Goal: Task Accomplishment & Management: Complete application form

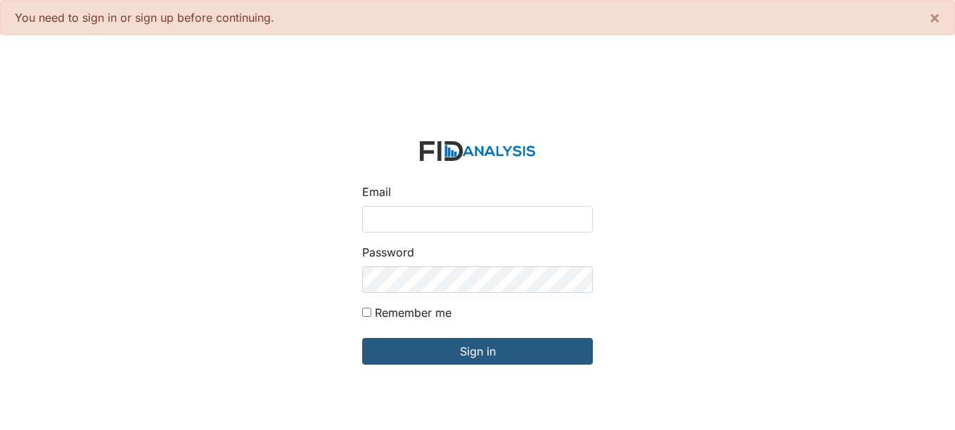
drag, startPoint x: 0, startPoint y: 0, endPoint x: 454, endPoint y: 216, distance: 502.3
click at [454, 216] on input "Email" at bounding box center [477, 219] width 231 height 27
type input "[EMAIL_ADDRESS][DOMAIN_NAME]"
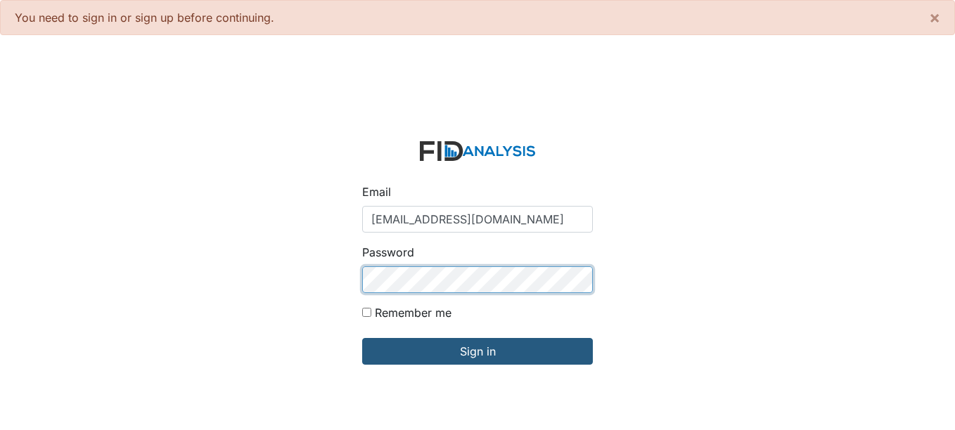
click at [362, 338] on input "Sign in" at bounding box center [477, 351] width 231 height 27
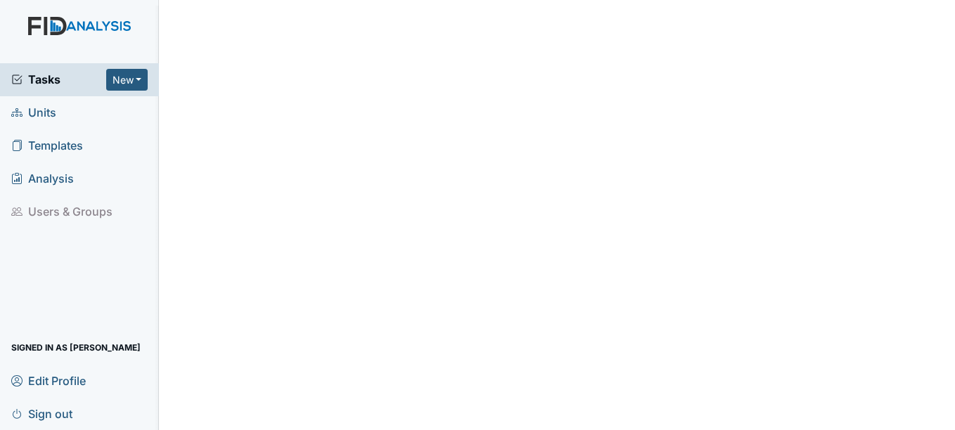
click at [46, 116] on span "Units" at bounding box center [33, 113] width 45 height 22
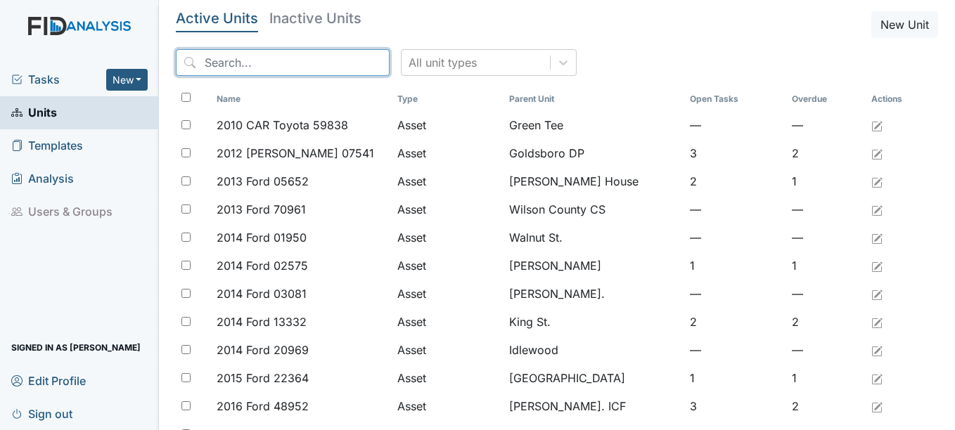
click at [260, 69] on input "search" at bounding box center [283, 62] width 214 height 27
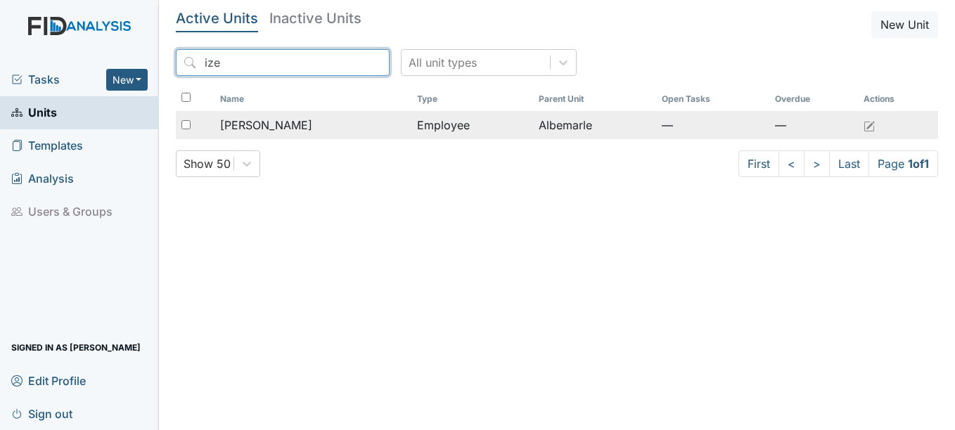
type input "ize"
click at [280, 127] on span "Howell, Izetta" at bounding box center [266, 125] width 92 height 17
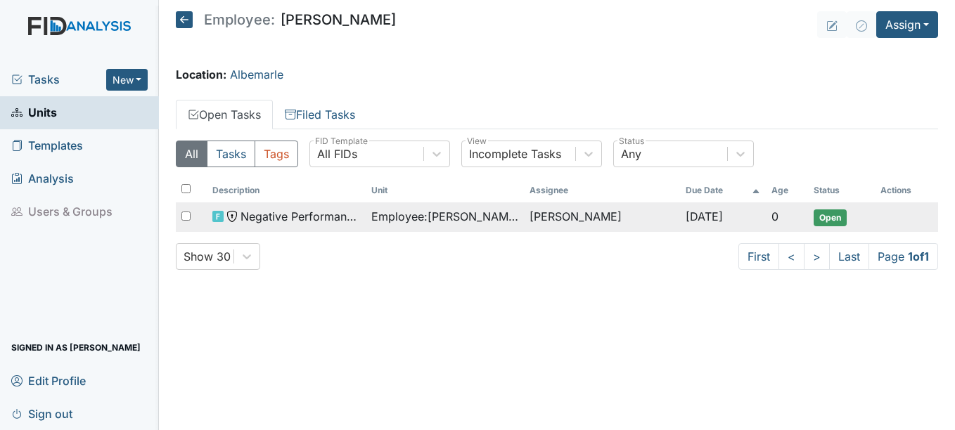
click at [823, 214] on span "Open" at bounding box center [830, 218] width 33 height 17
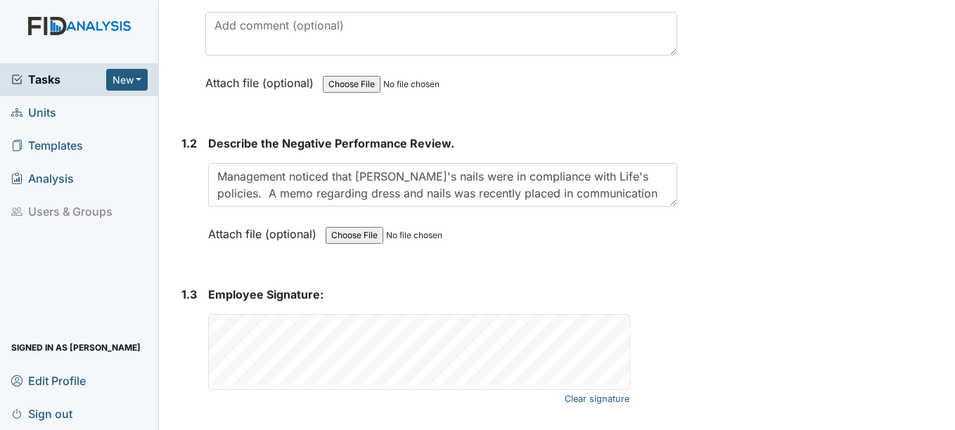
scroll to position [384, 0]
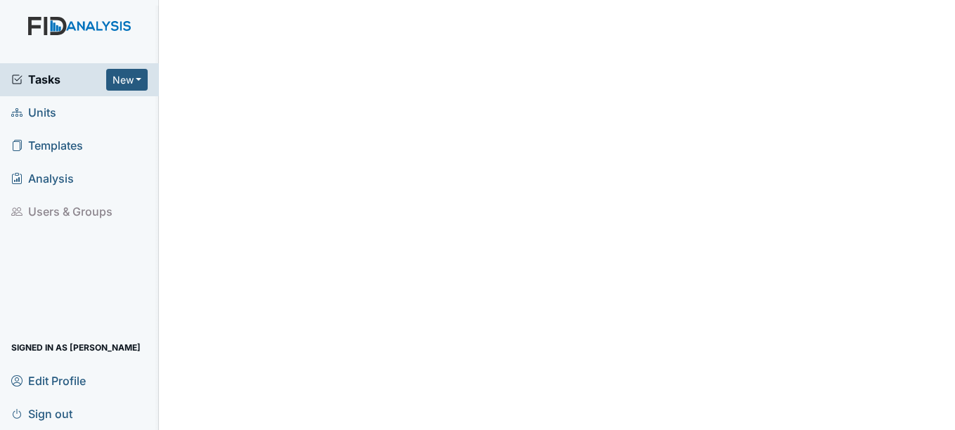
click at [17, 108] on icon at bounding box center [16, 112] width 11 height 11
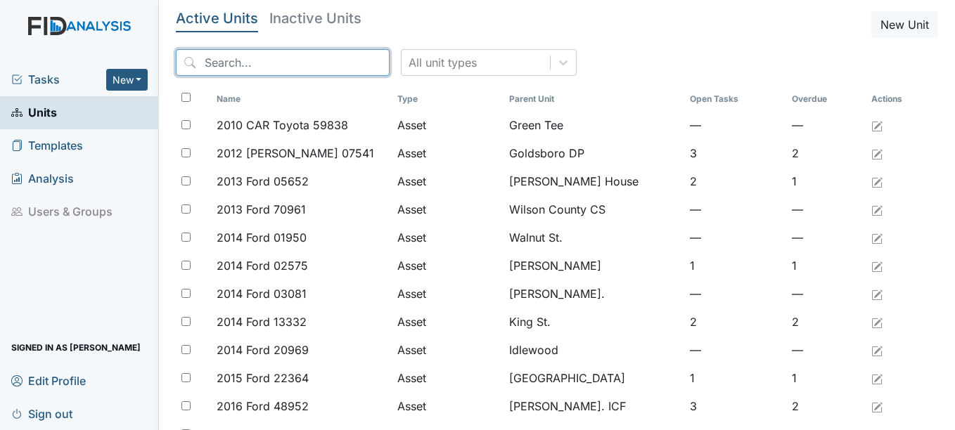
click at [274, 56] on input "search" at bounding box center [283, 62] width 214 height 27
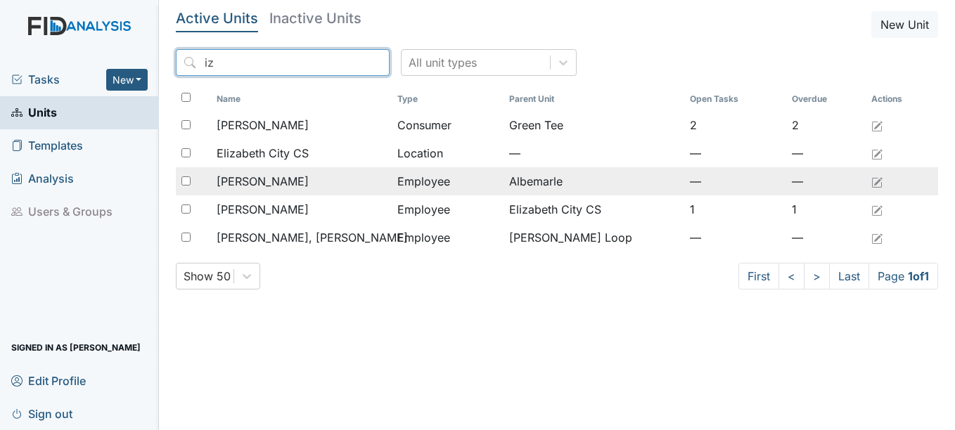
type input "iz"
click at [274, 182] on span "Howell, Izetta" at bounding box center [263, 181] width 92 height 17
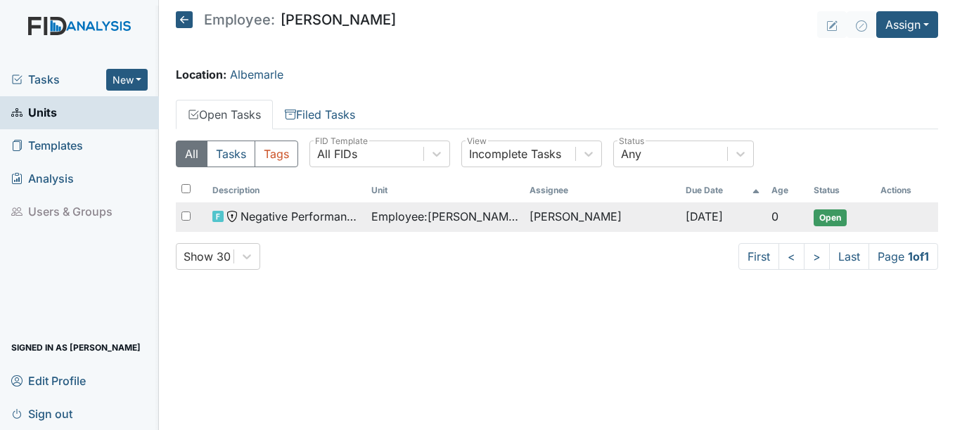
click at [814, 213] on span "Open" at bounding box center [830, 218] width 33 height 17
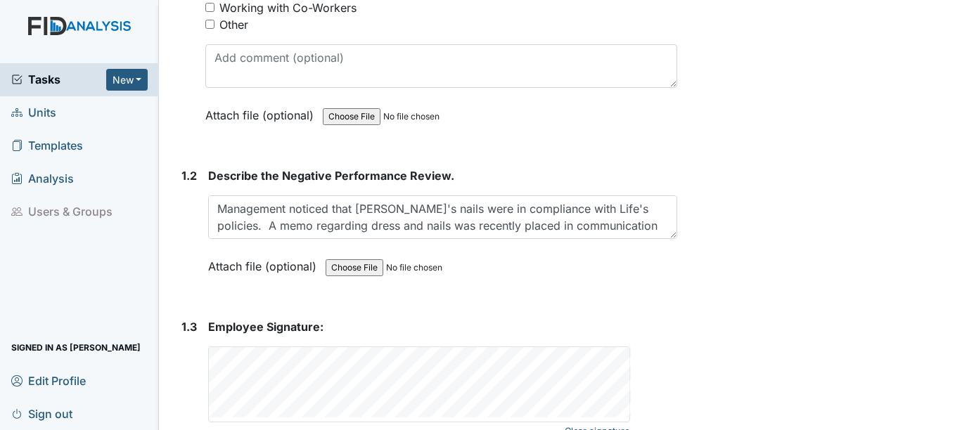
scroll to position [384, 0]
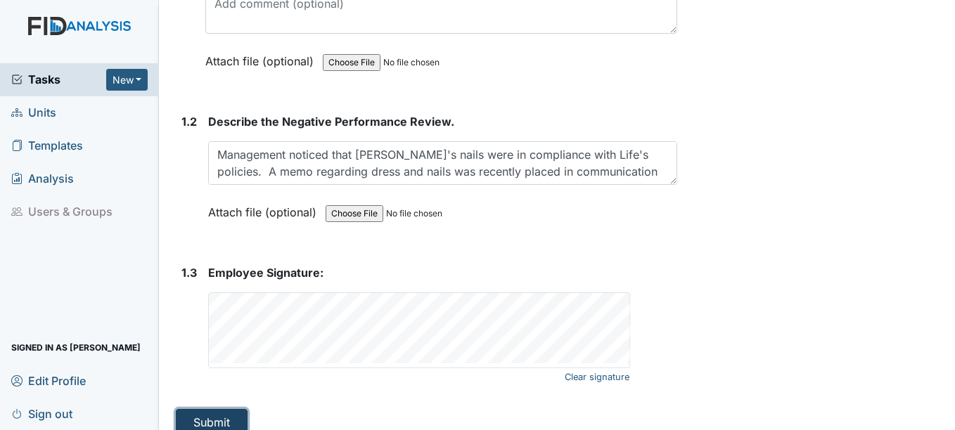
click at [221, 409] on button "Submit" at bounding box center [212, 422] width 72 height 27
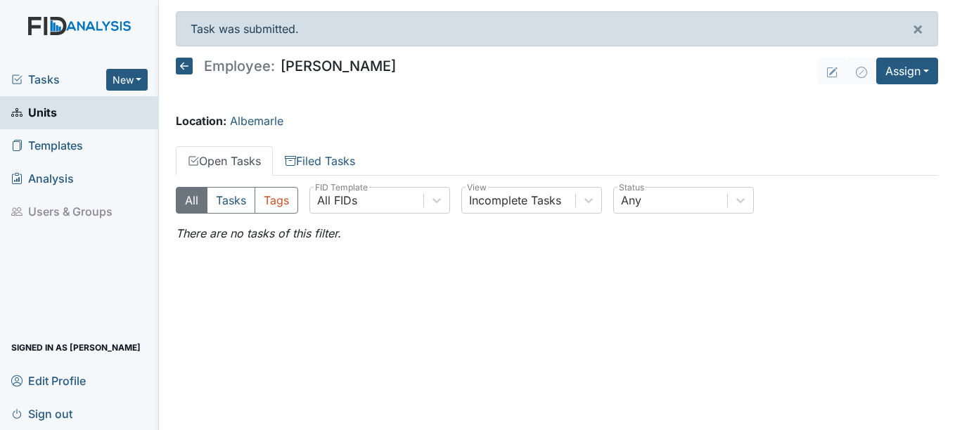
click at [48, 84] on span "Tasks" at bounding box center [58, 79] width 95 height 17
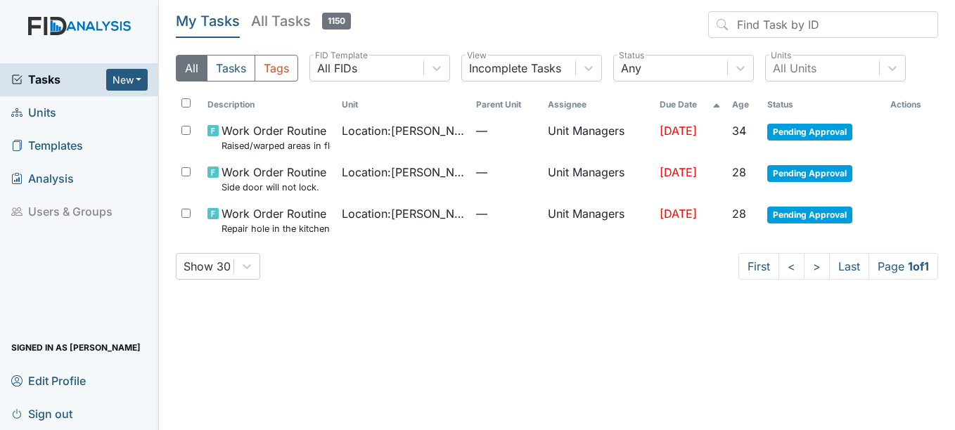
click at [52, 120] on span "Units" at bounding box center [33, 113] width 45 height 22
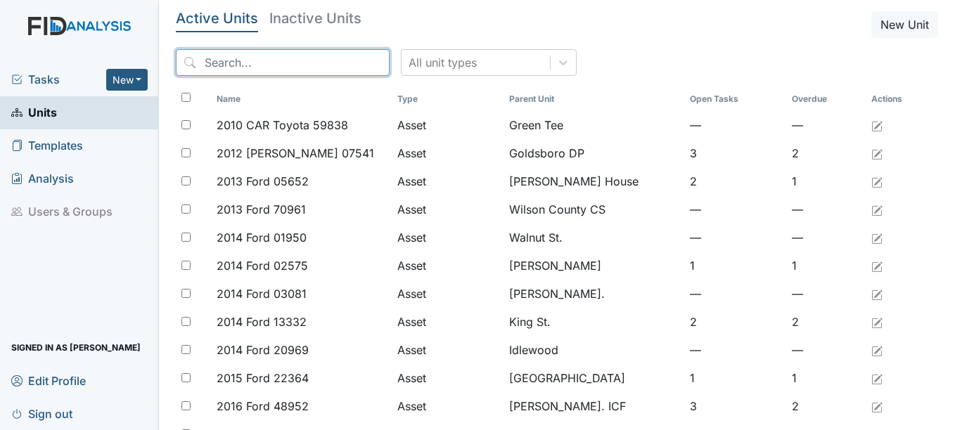
click at [250, 65] on input "search" at bounding box center [283, 62] width 214 height 27
click at [41, 77] on span "Tasks" at bounding box center [58, 79] width 95 height 17
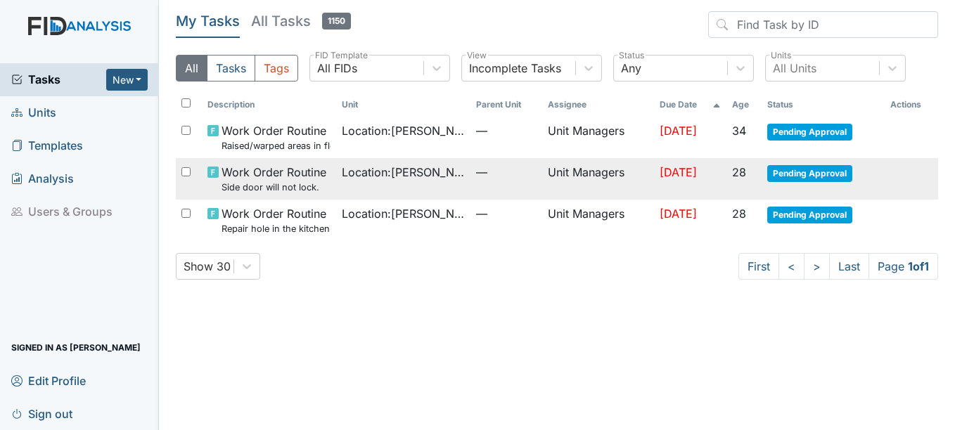
click at [803, 176] on span "Pending Approval" at bounding box center [809, 173] width 85 height 17
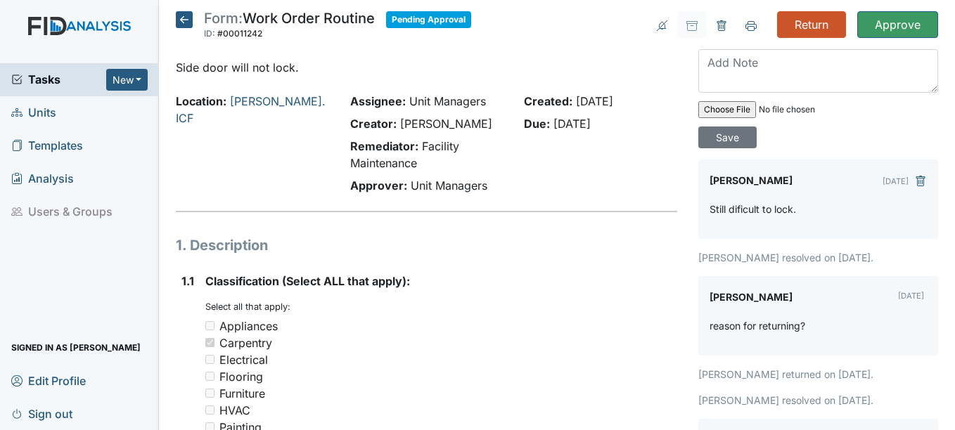
click at [186, 18] on icon at bounding box center [184, 19] width 17 height 17
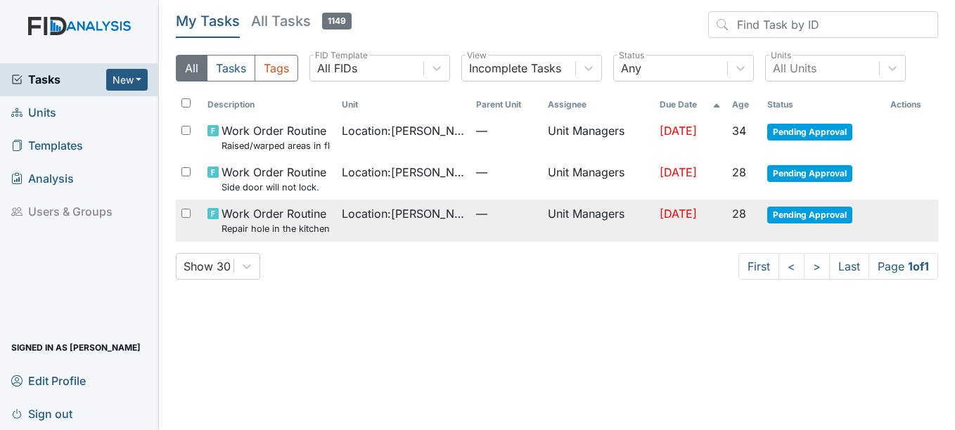
click at [802, 217] on span "Pending Approval" at bounding box center [809, 215] width 85 height 17
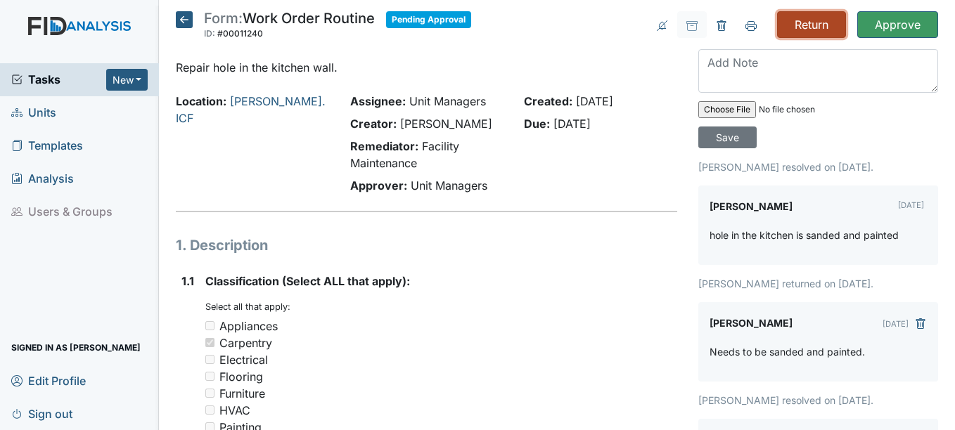
click at [790, 23] on input "Return" at bounding box center [811, 24] width 69 height 27
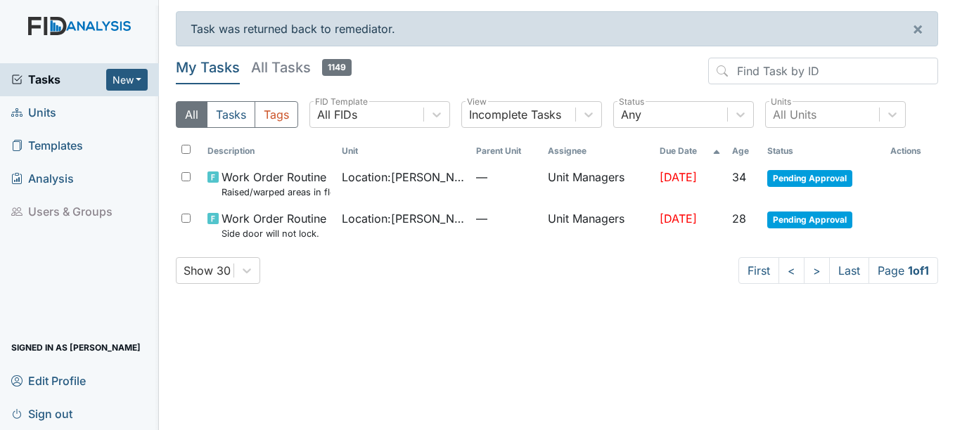
click at [39, 109] on span "Units" at bounding box center [33, 113] width 45 height 22
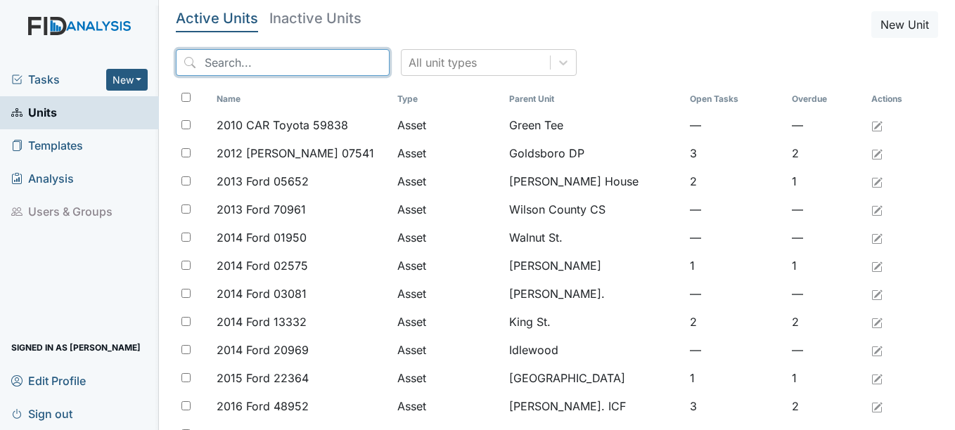
click at [237, 54] on input "search" at bounding box center [283, 62] width 214 height 27
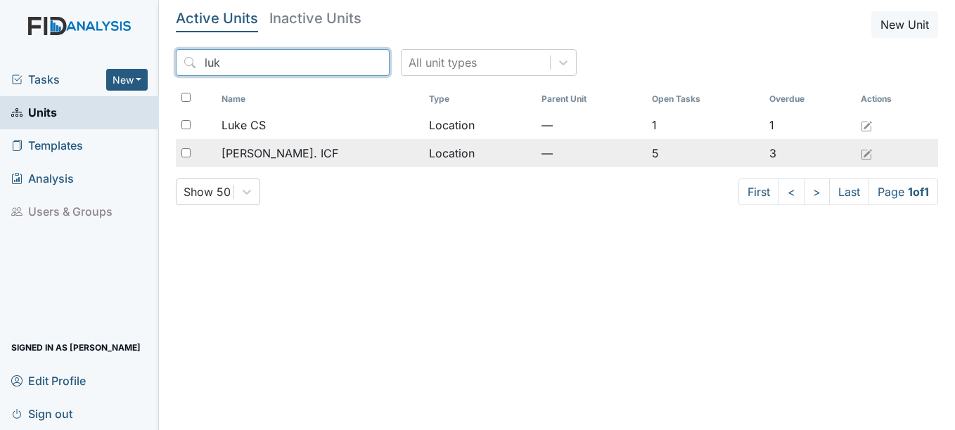
type input "luk"
click at [292, 151] on div "[PERSON_NAME]. ICF" at bounding box center [319, 153] width 196 height 17
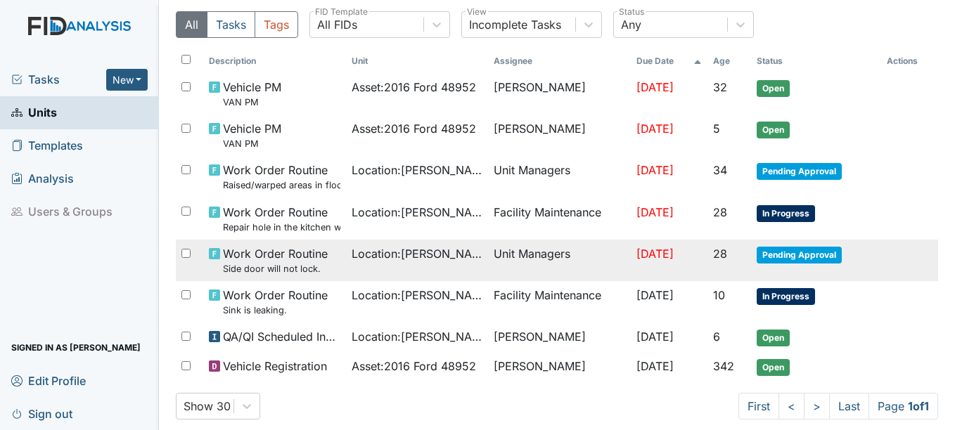
scroll to position [136, 0]
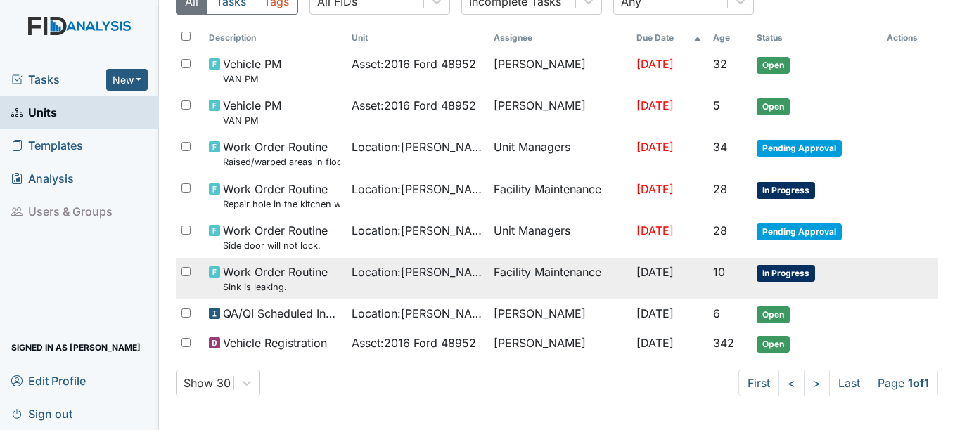
click at [794, 274] on span "In Progress" at bounding box center [786, 273] width 58 height 17
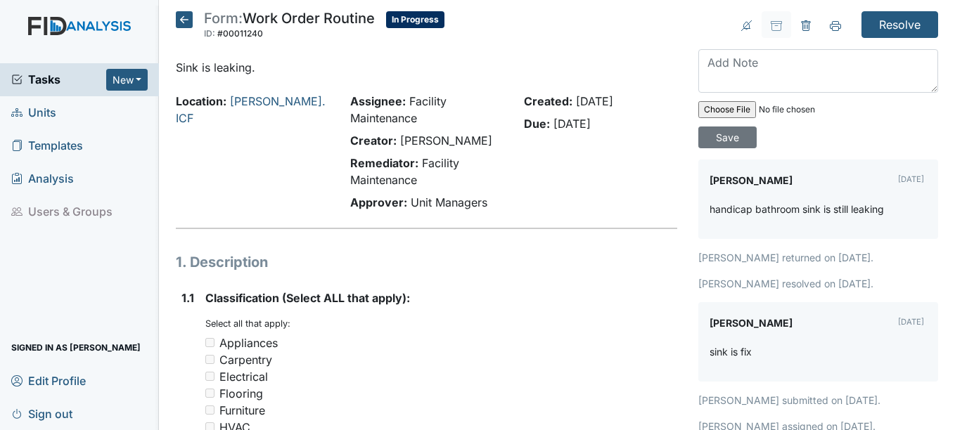
click at [178, 15] on icon at bounding box center [184, 19] width 17 height 17
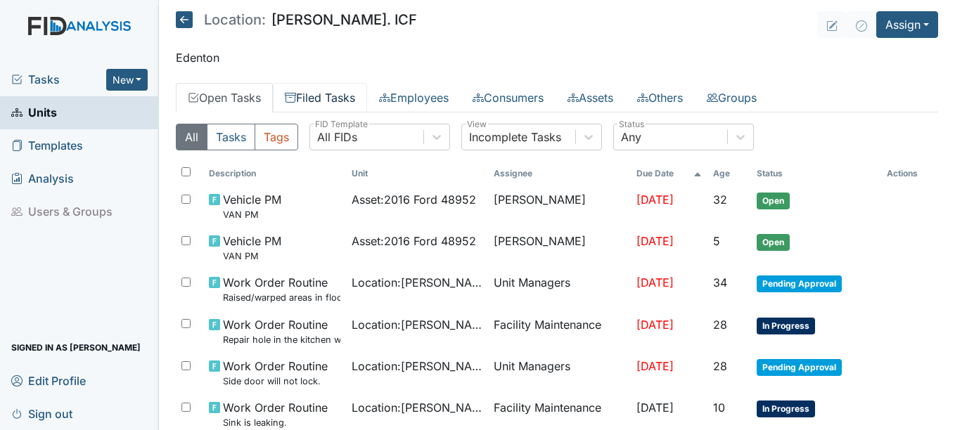
click at [321, 99] on link "Filed Tasks" at bounding box center [320, 98] width 94 height 30
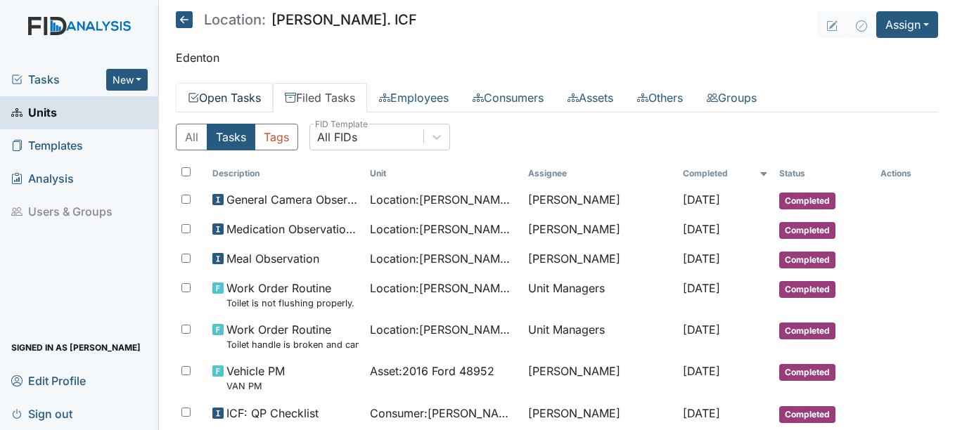
click at [257, 91] on link "Open Tasks" at bounding box center [224, 98] width 97 height 30
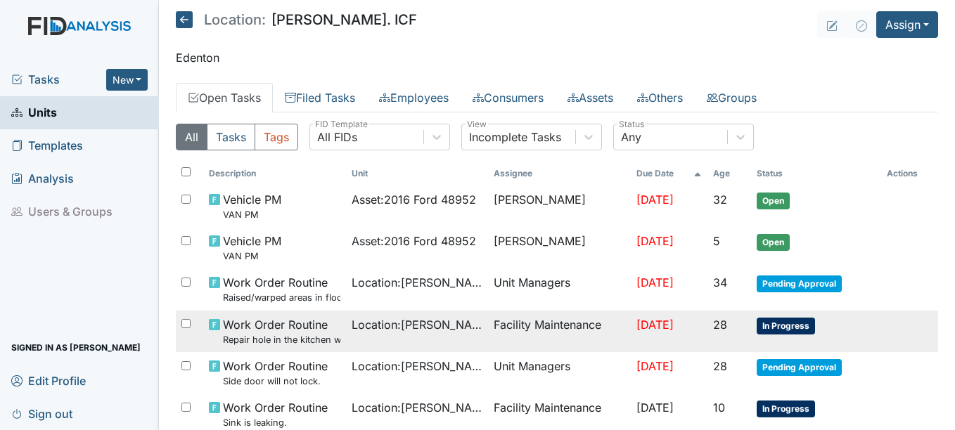
click at [780, 326] on span "In Progress" at bounding box center [786, 326] width 58 height 17
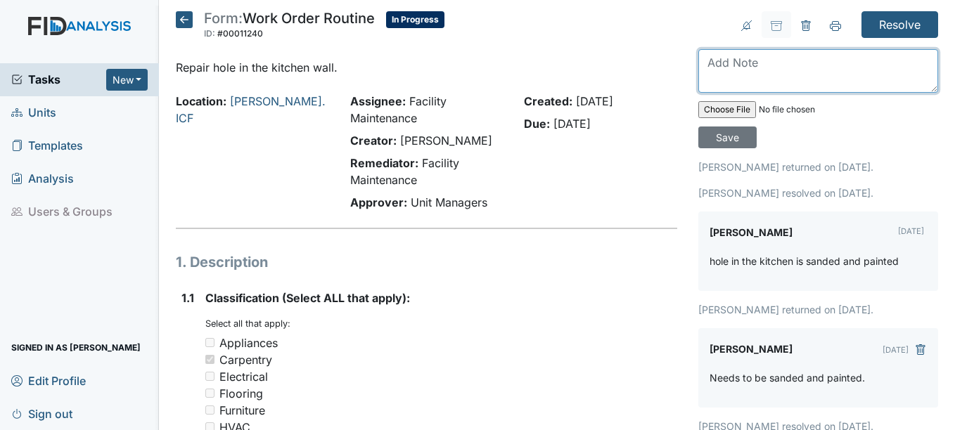
click at [729, 77] on textarea at bounding box center [818, 71] width 240 height 44
type textarea "Has not been sanded."
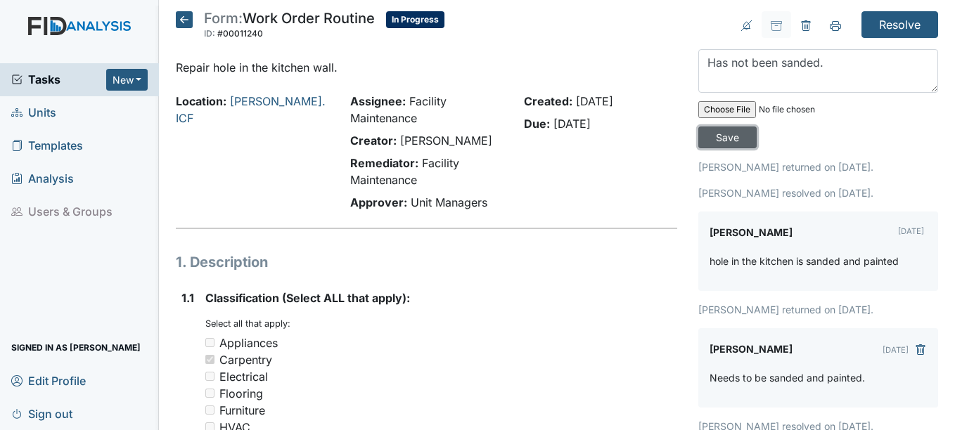
click at [725, 137] on input "Save" at bounding box center [727, 138] width 58 height 22
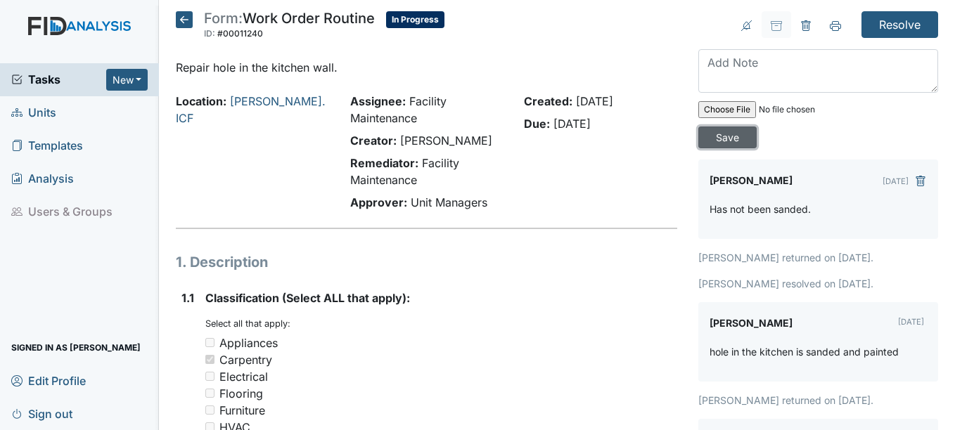
click at [725, 137] on input "Save" at bounding box center [727, 138] width 58 height 22
